Goal: Find specific page/section: Find specific page/section

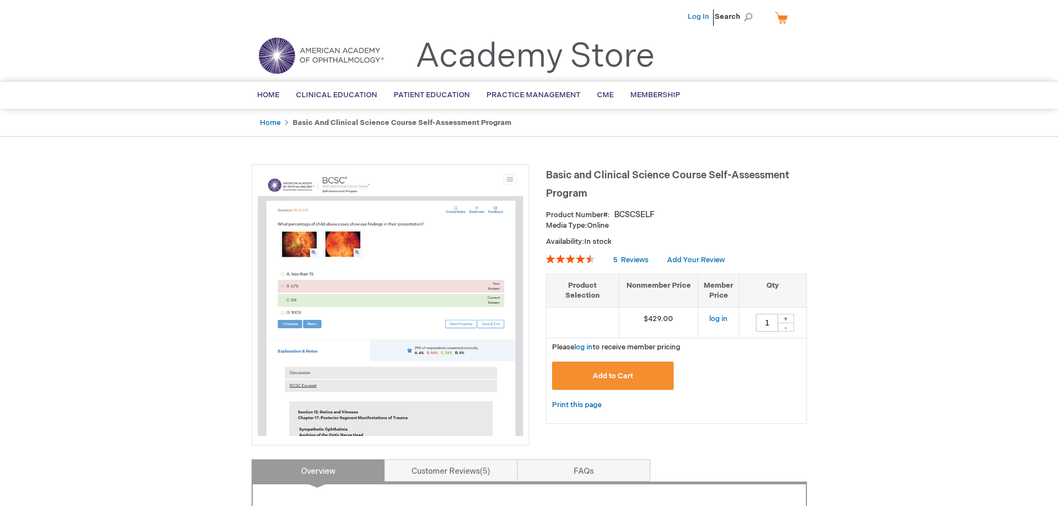
click at [697, 18] on link "Log In" at bounding box center [699, 16] width 22 height 9
click at [642, 18] on span "[PERSON_NAME]" at bounding box center [644, 16] width 62 height 9
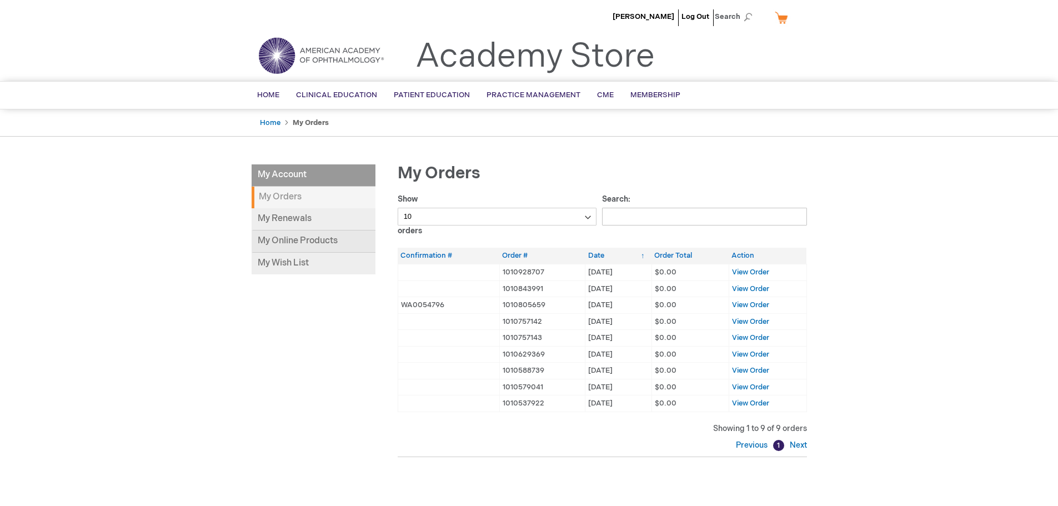
click at [317, 237] on link "My Online Products" at bounding box center [314, 242] width 124 height 22
